Goal: Task Accomplishment & Management: Manage account settings

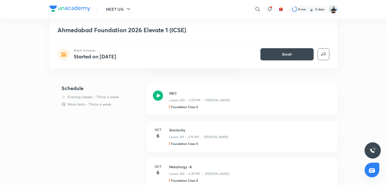
scroll to position [137, 0]
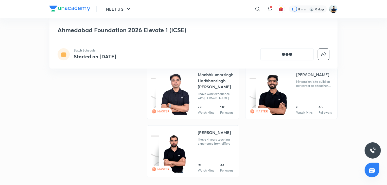
scroll to position [563, 0]
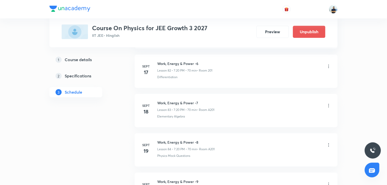
scroll to position [3987, 0]
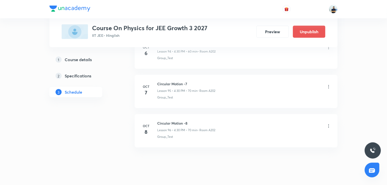
click at [167, 81] on h6 "Circular Motion -7" at bounding box center [186, 83] width 58 height 5
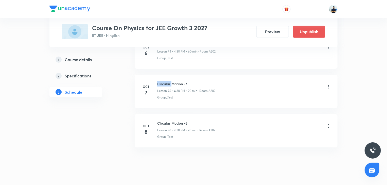
click at [167, 81] on h6 "Circular Motion -7" at bounding box center [186, 83] width 58 height 5
copy h6 "Circular Motion -7"
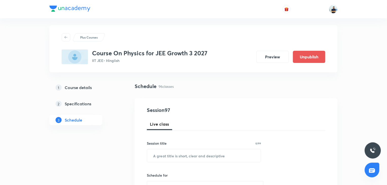
scroll to position [0, 0]
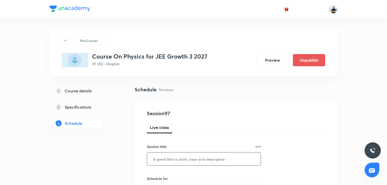
click at [186, 162] on input "text" at bounding box center [204, 158] width 114 height 13
paste input "Circular Motion -7"
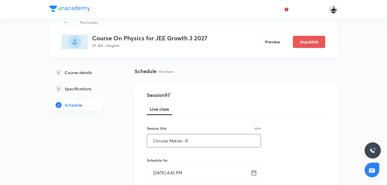
scroll to position [19, 0]
type input "Circular Motion -8"
click at [186, 170] on input "[DATE] 4:45 PM" at bounding box center [199, 172] width 104 height 13
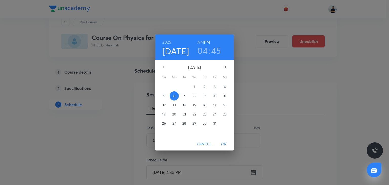
click at [204, 52] on h3 "04" at bounding box center [202, 50] width 10 height 11
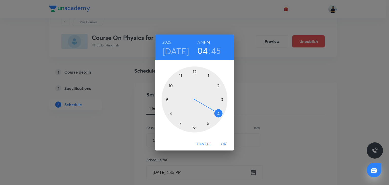
click at [207, 123] on div at bounding box center [195, 99] width 66 height 66
click at [180, 75] on div at bounding box center [195, 99] width 66 height 66
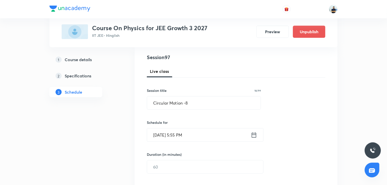
scroll to position [57, 0]
click at [164, 162] on input "text" at bounding box center [205, 165] width 116 height 13
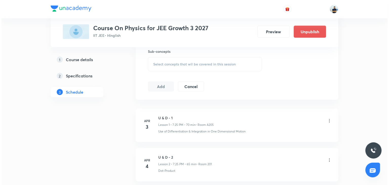
scroll to position [208, 0]
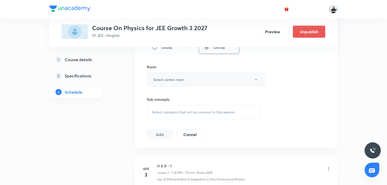
type input "70"
click at [174, 81] on h6 "Select centre room" at bounding box center [168, 79] width 31 height 5
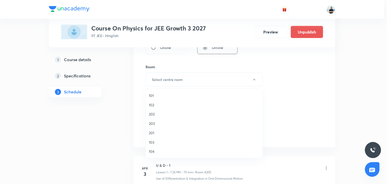
scroll to position [94, 0]
click at [156, 97] on span "205" at bounding box center [205, 95] width 111 height 5
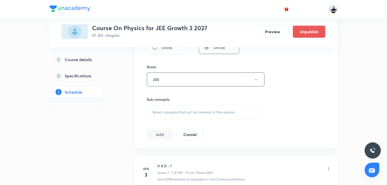
click at [188, 111] on span "Select concepts that wil be covered in this session" at bounding box center [193, 112] width 83 height 4
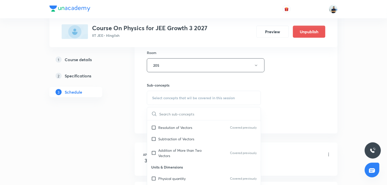
scroll to position [426, 0]
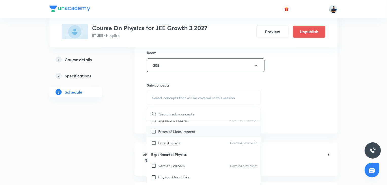
drag, startPoint x: 171, startPoint y: 160, endPoint x: 170, endPoint y: 139, distance: 20.8
click at [171, 160] on div "Vernier Callipers Covered previously" at bounding box center [204, 165] width 114 height 11
click at [170, 134] on p "Errors of Measurement" at bounding box center [176, 131] width 37 height 5
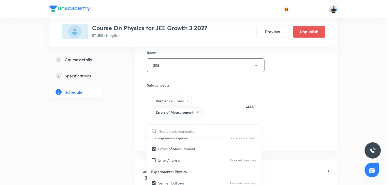
click at [306, 136] on div "Session 97 Live class Session title 18/99 Circular Motion -8 ​ Schedule for [DA…" at bounding box center [236, 14] width 178 height 255
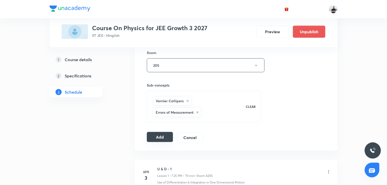
click at [159, 134] on button "Add" at bounding box center [160, 137] width 26 height 10
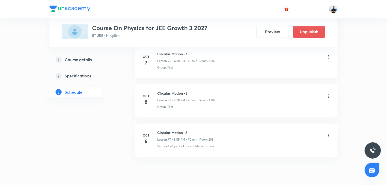
scroll to position [3793, 0]
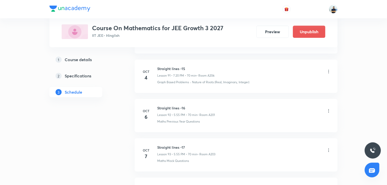
scroll to position [3852, 0]
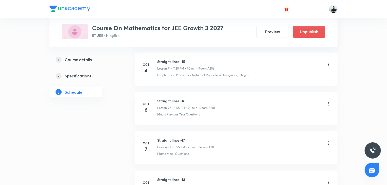
click at [329, 101] on icon at bounding box center [328, 103] width 5 height 5
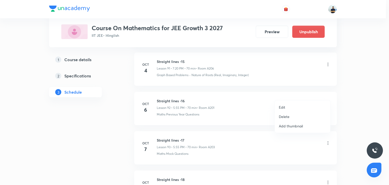
click at [287, 106] on li "Edit" at bounding box center [303, 106] width 56 height 9
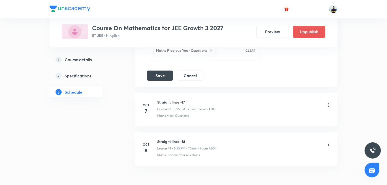
drag, startPoint x: 219, startPoint y: 124, endPoint x: 209, endPoint y: 118, distance: 11.8
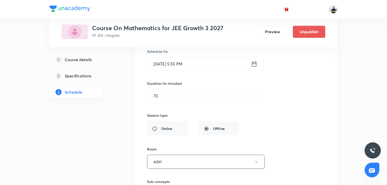
click at [183, 57] on input "[DATE] 5:55 PM" at bounding box center [199, 63] width 104 height 13
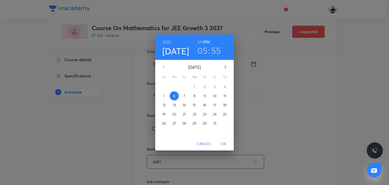
click at [206, 94] on p "9" at bounding box center [205, 95] width 2 height 5
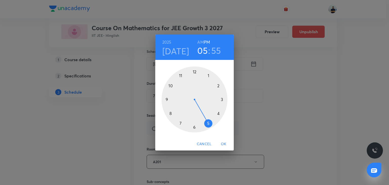
click at [226, 142] on span "OK" at bounding box center [224, 144] width 12 height 6
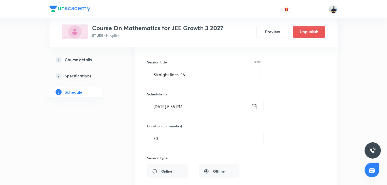
scroll to position [3653, 0]
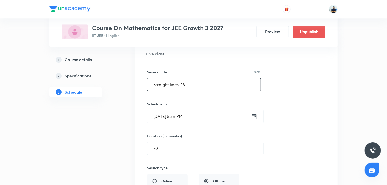
click at [193, 78] on input "Straight lines -16" at bounding box center [203, 84] width 113 height 13
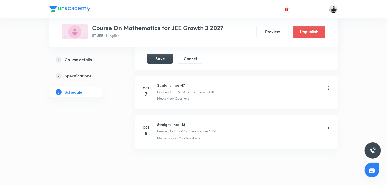
scroll to position [3870, 0]
type input "Straight lines -19"
click at [163, 52] on button "Save" at bounding box center [160, 57] width 26 height 10
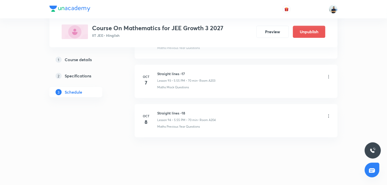
scroll to position [3676, 0]
